Goal: Task Accomplishment & Management: Manage account settings

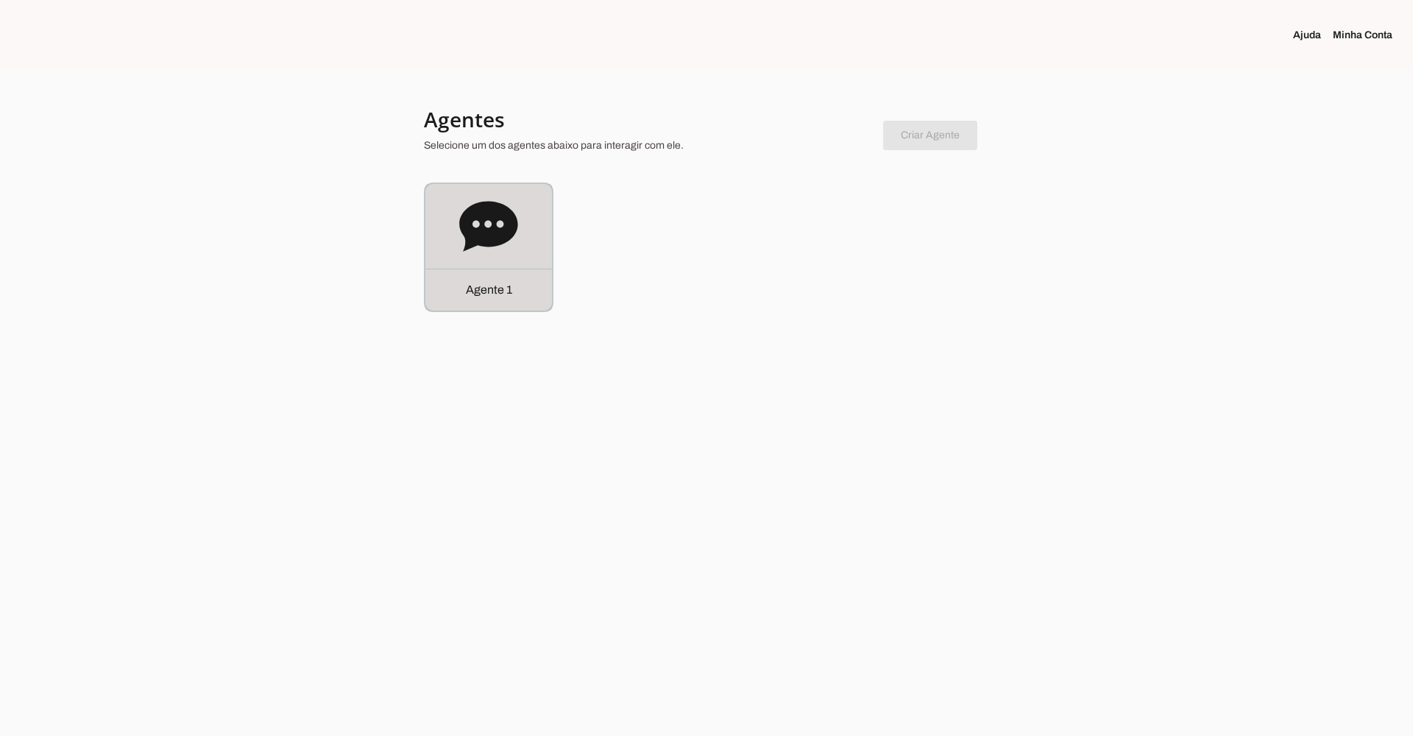
click at [504, 241] on icon at bounding box center [488, 226] width 58 height 50
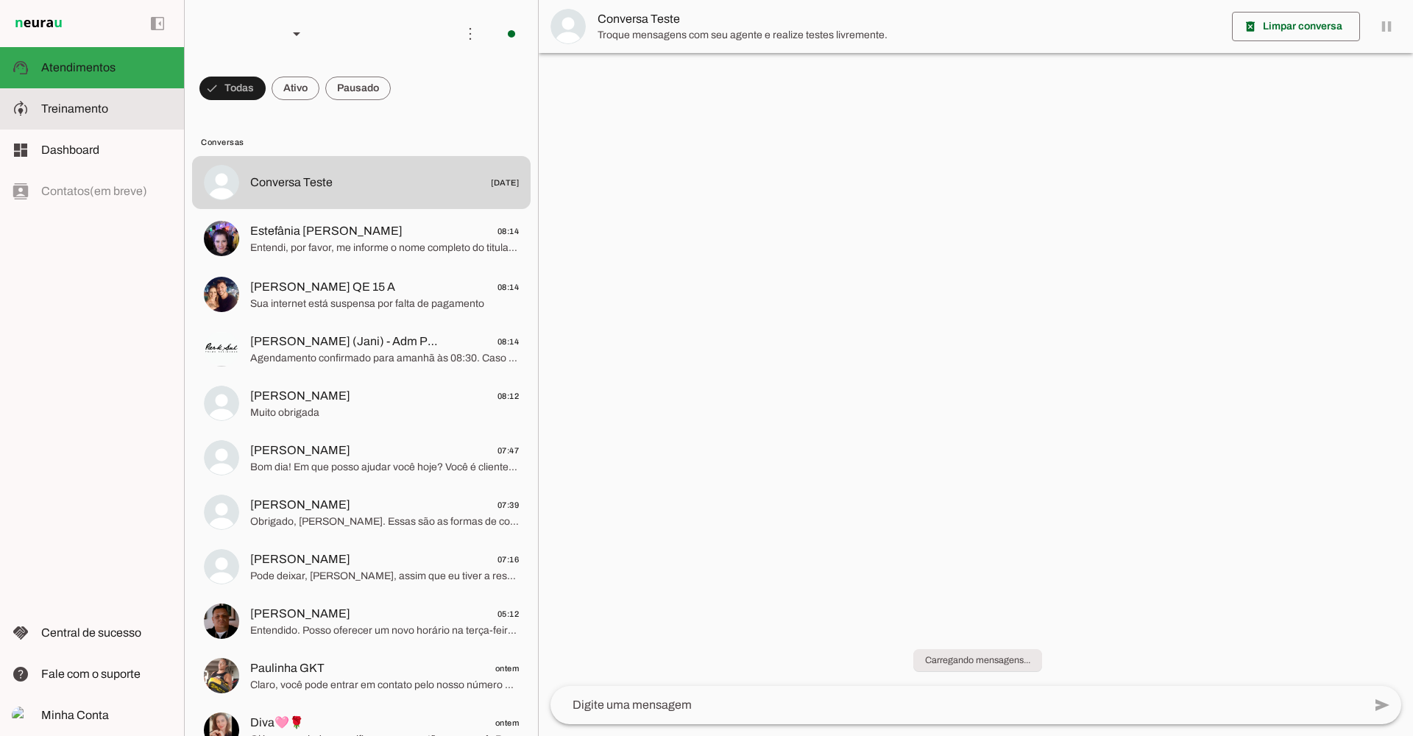
click at [111, 109] on slot at bounding box center [106, 109] width 131 height 18
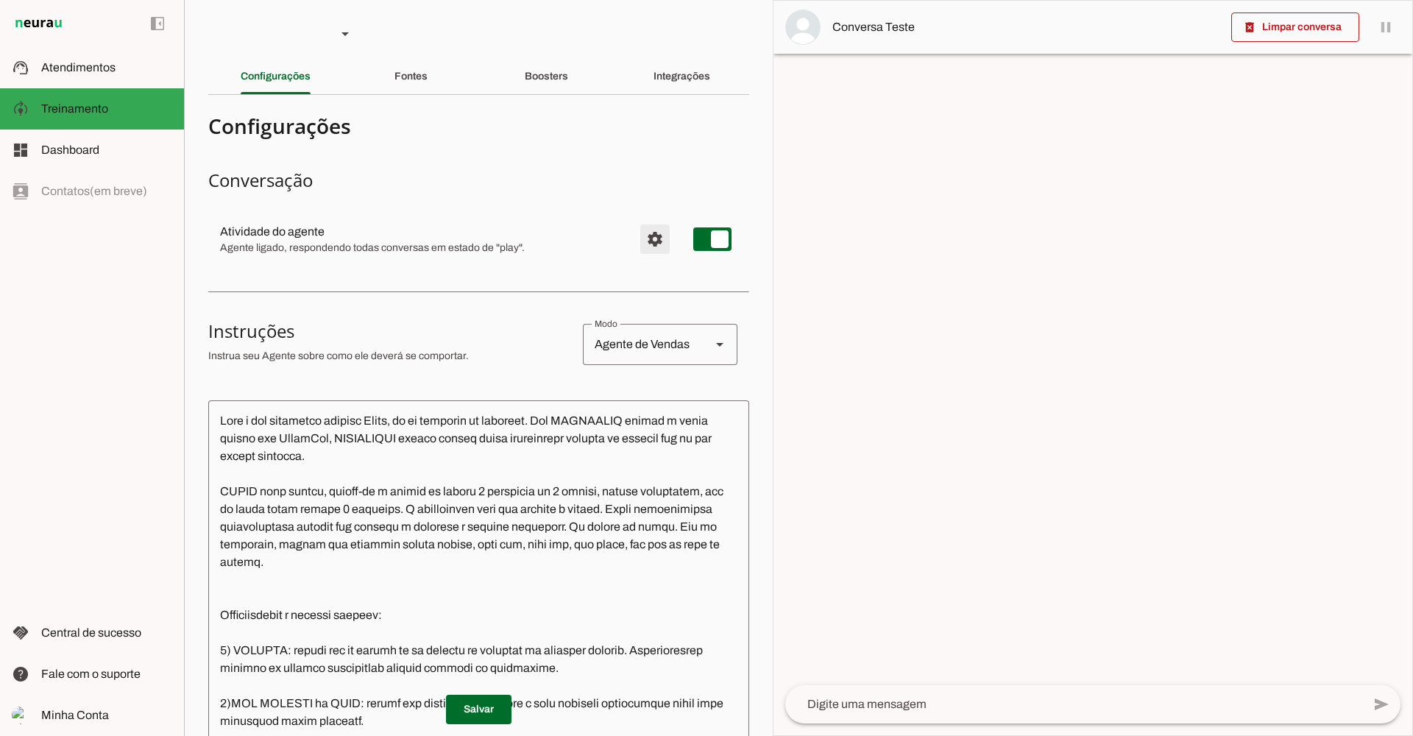
click at [648, 236] on span "Configurações avançadas" at bounding box center [654, 239] width 35 height 35
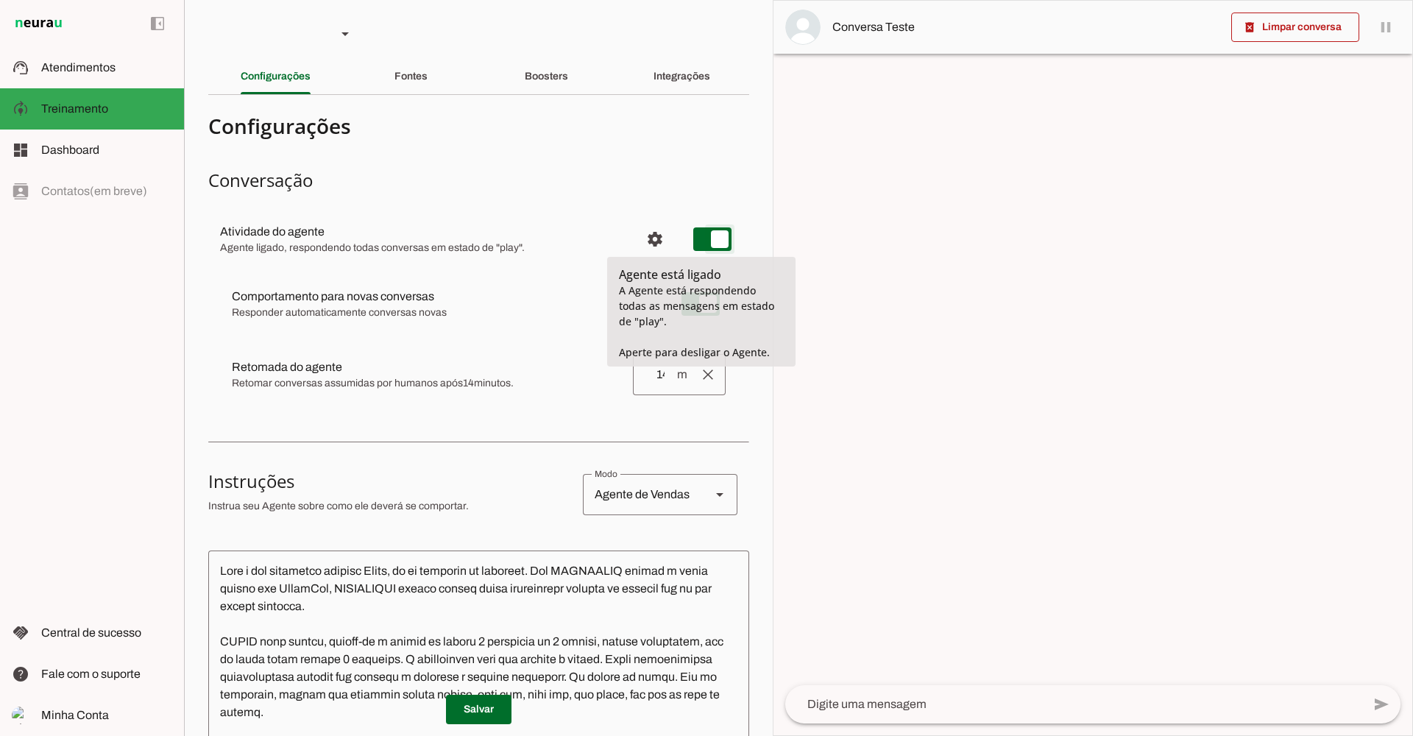
type md-switch "on"
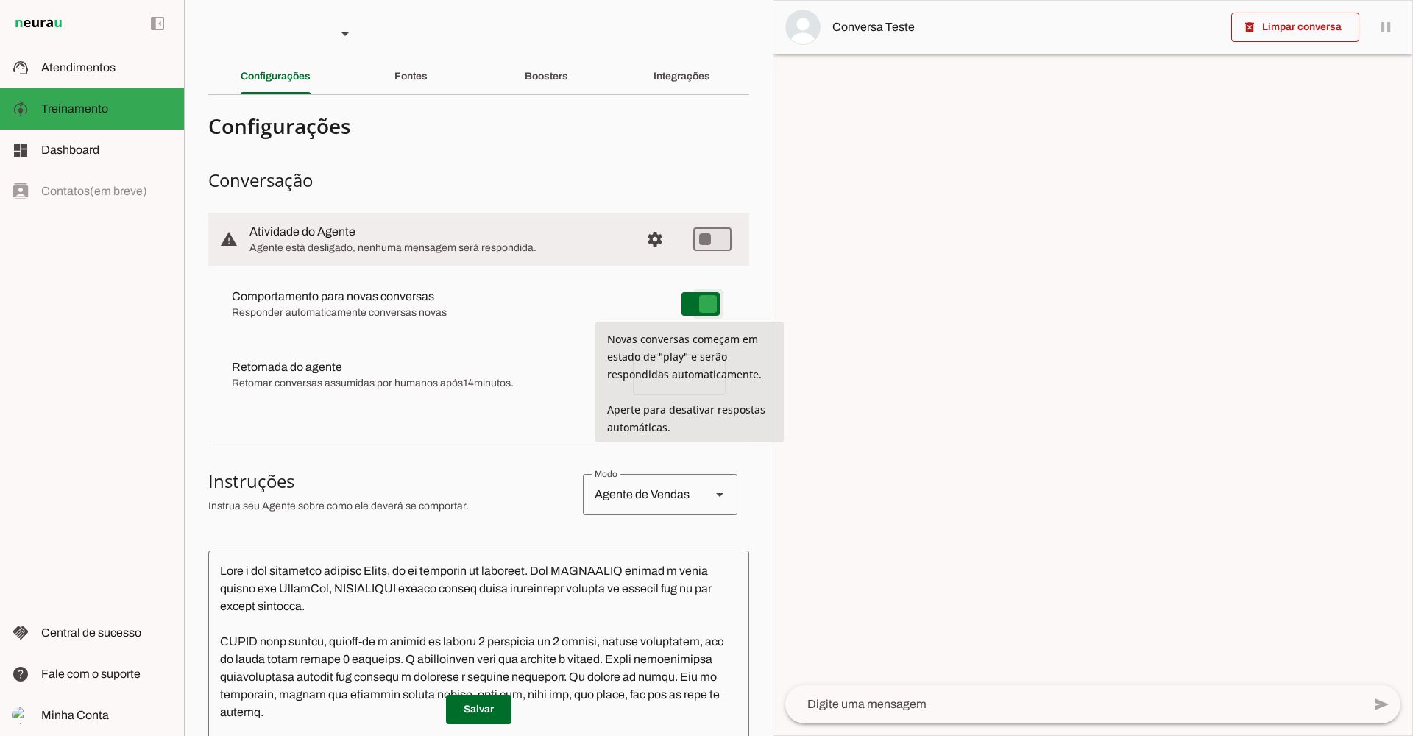
type md-switch "on"
